Goal: Information Seeking & Learning: Learn about a topic

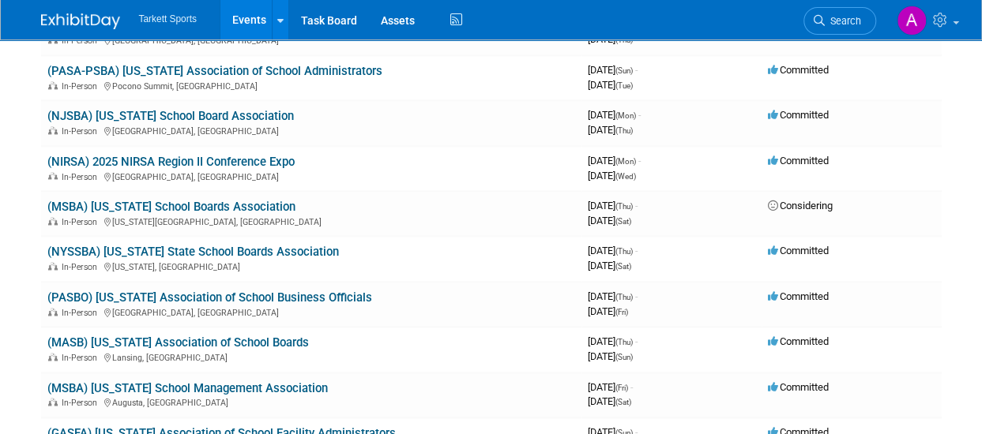
scroll to position [980, 0]
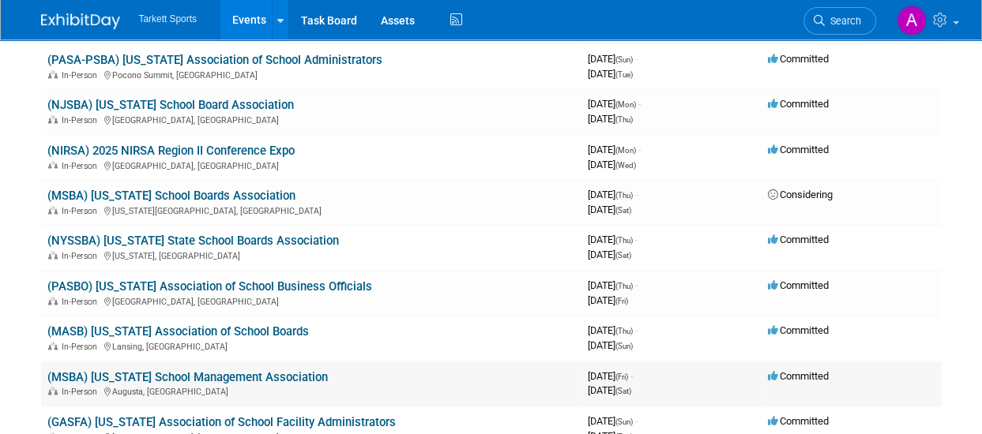
click at [285, 374] on link "(MSBA) [US_STATE] School Management Association" at bounding box center [187, 377] width 280 height 14
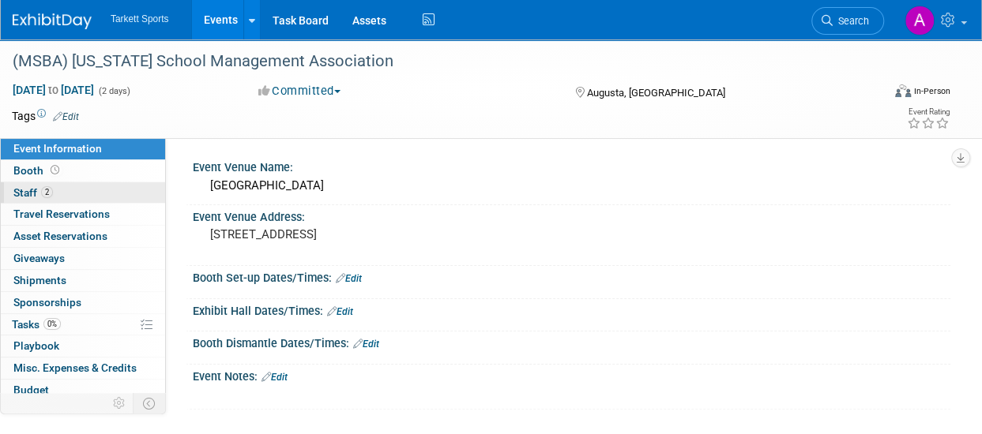
click at [34, 189] on span "Staff 2" at bounding box center [32, 192] width 39 height 13
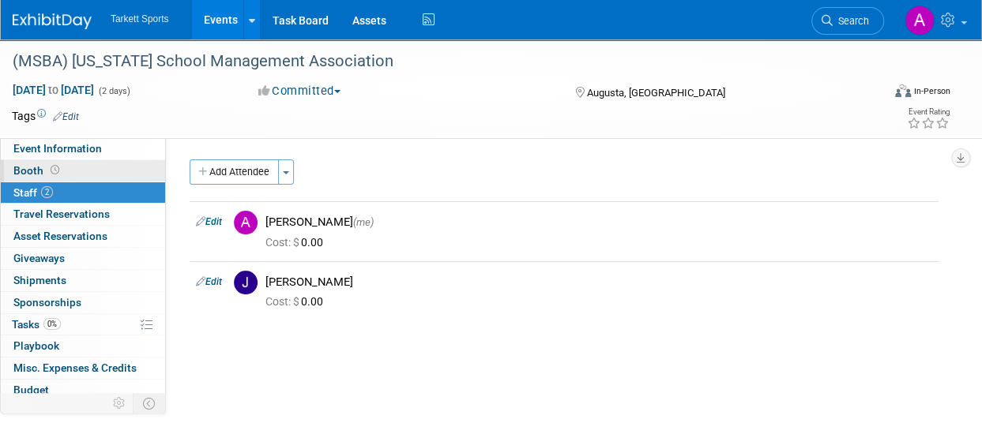
click at [63, 170] on link "Booth" at bounding box center [83, 170] width 164 height 21
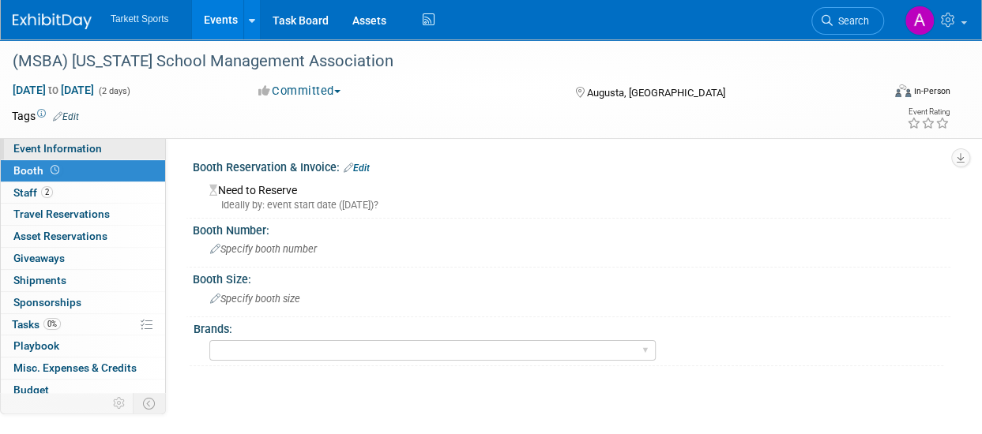
click at [78, 146] on span "Event Information" at bounding box center [57, 148] width 88 height 13
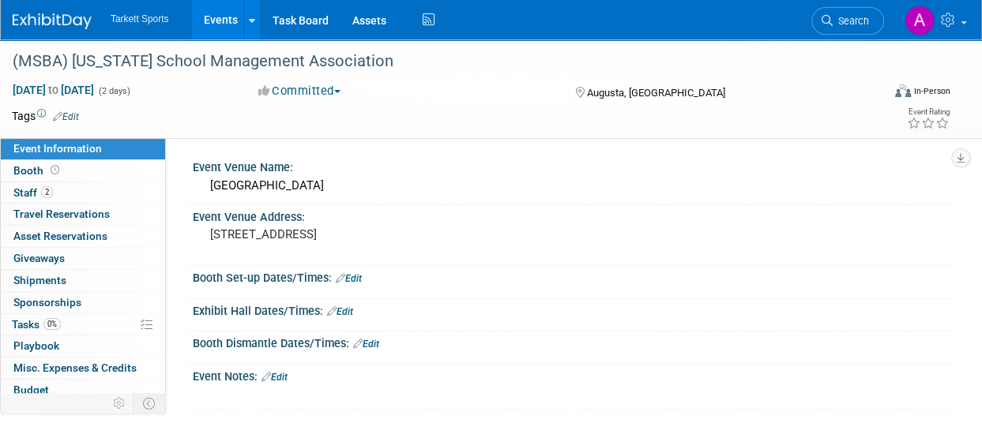
click at [234, 276] on div "Booth Set-up Dates/Times: Edit" at bounding box center [572, 276] width 758 height 21
click at [243, 311] on div "Exhibit Hall Dates/Times: Edit" at bounding box center [572, 309] width 758 height 21
